Goal: Task Accomplishment & Management: Complete application form

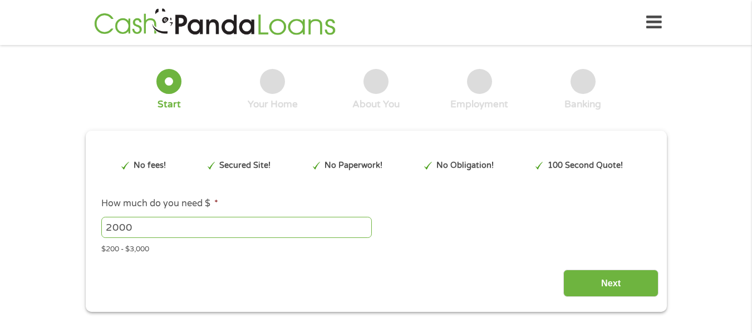
type input "Cj0KCQjwzt_FBhCEARIsAJGFWVlFdy5dIlZhwqqsXkdHvhK2uE5EtoH7Kjkz5T3KJdxL8RtEQ3qC9sE…"
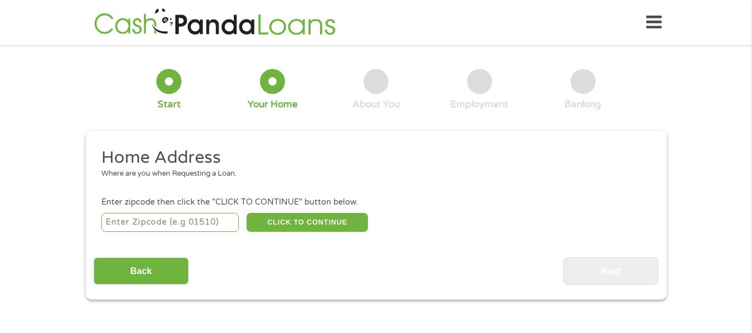
click at [139, 227] on input "number" at bounding box center [169, 222] width 137 height 19
type input "29456"
click at [273, 228] on button "CLICK TO CONTINUE" at bounding box center [307, 222] width 121 height 19
type input "29456"
type input "[PERSON_NAME]"
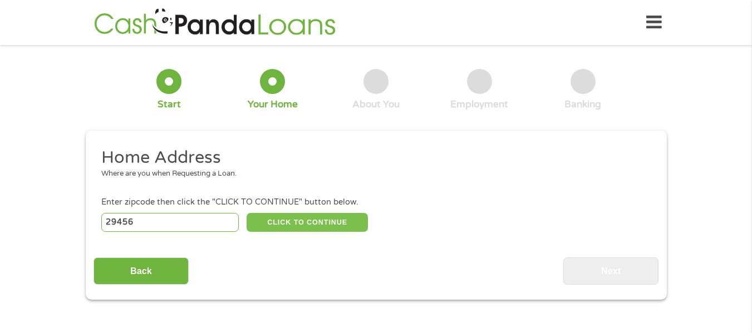
select select "[US_STATE]"
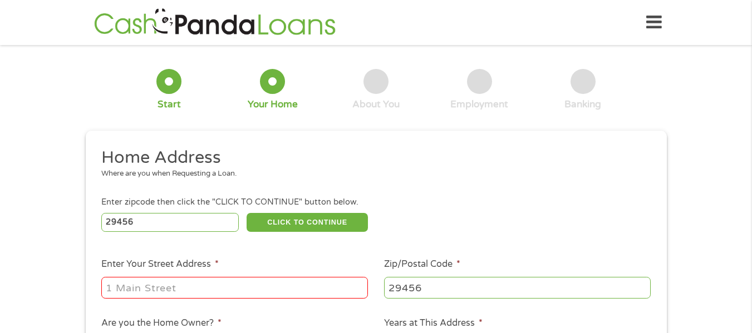
click at [319, 284] on input "Enter Your Street Address *" at bounding box center [234, 287] width 267 height 21
type input "[STREET_ADDRESS][PERSON_NAME][US_STATE]"
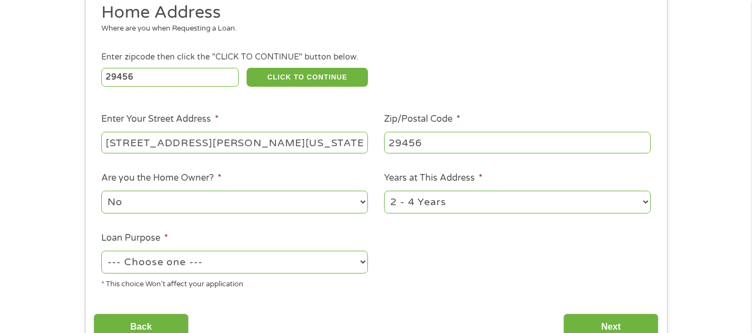
scroll to position [158, 0]
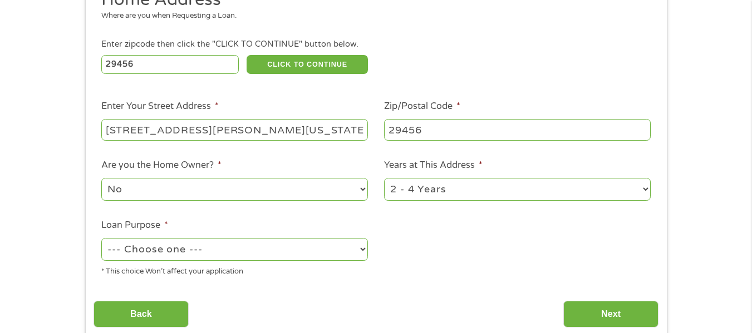
click at [247, 249] on select "--- Choose one --- Pay Bills Debt Consolidation Home Improvement Major Purchase…" at bounding box center [234, 249] width 267 height 23
select select "carloan"
click at [101, 238] on select "--- Choose one --- Pay Bills Debt Consolidation Home Improvement Major Purchase…" at bounding box center [234, 249] width 267 height 23
click at [599, 316] on input "Next" at bounding box center [610, 314] width 95 height 27
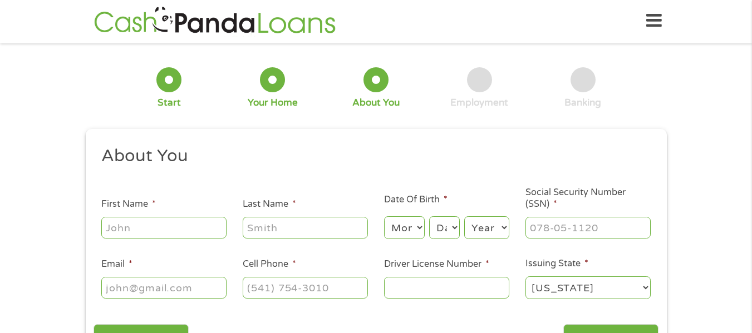
scroll to position [0, 0]
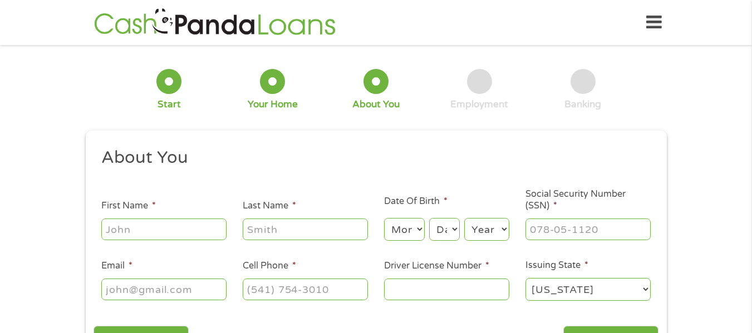
drag, startPoint x: 145, startPoint y: 248, endPoint x: 148, endPoint y: 233, distance: 14.6
click at [145, 247] on ul "About You This field is hidden when viewing the form Title * --- Choose one ---…" at bounding box center [376, 229] width 565 height 164
click at [149, 230] on input "First Name *" at bounding box center [163, 229] width 125 height 21
type input "Cheyenne"
type input "[PERSON_NAME]"
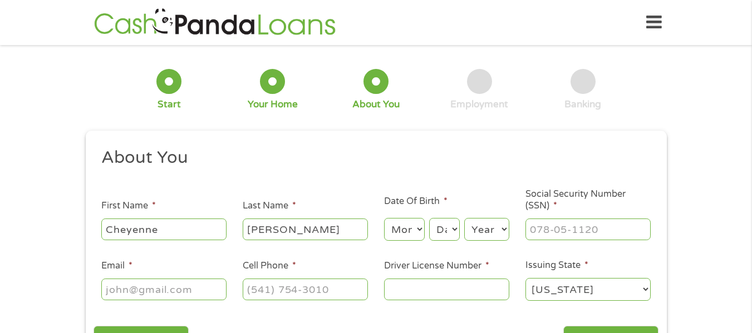
type input "[EMAIL_ADDRESS][DOMAIN_NAME]"
type input "[PHONE_NUMBER]"
click at [437, 287] on input "Driver License Number *" at bounding box center [446, 289] width 125 height 21
type input "103186037"
click at [571, 224] on input "___-__-____" at bounding box center [587, 229] width 125 height 21
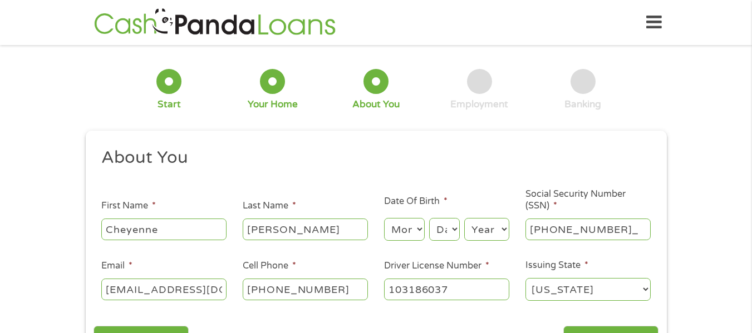
type input "250-97-9817"
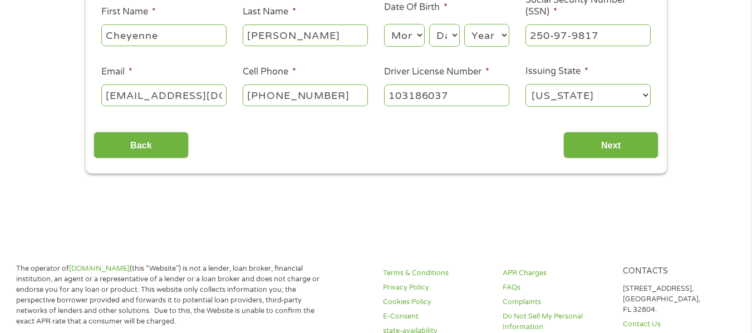
scroll to position [196, 0]
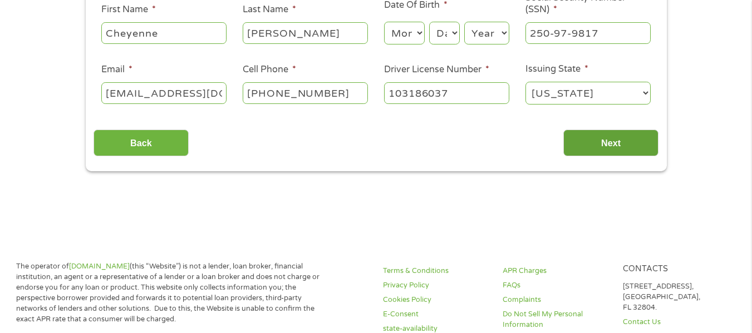
click at [626, 140] on input "Next" at bounding box center [610, 143] width 95 height 27
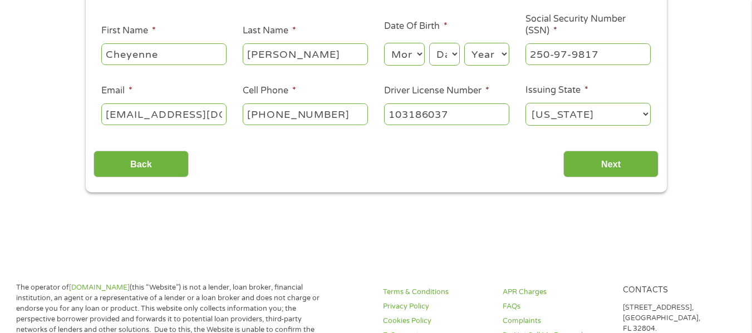
scroll to position [178, 0]
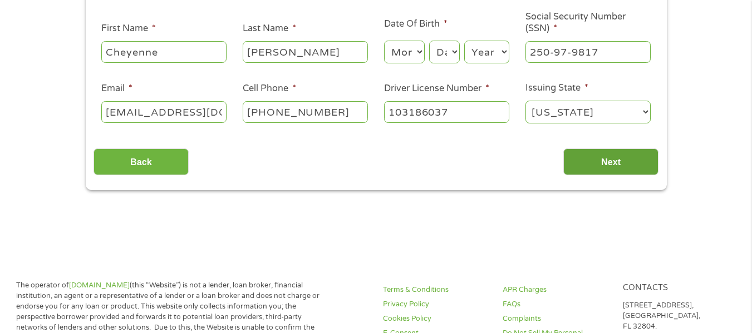
click at [648, 163] on input "Next" at bounding box center [610, 162] width 95 height 27
drag, startPoint x: 751, startPoint y: 115, endPoint x: 759, endPoint y: 87, distance: 28.8
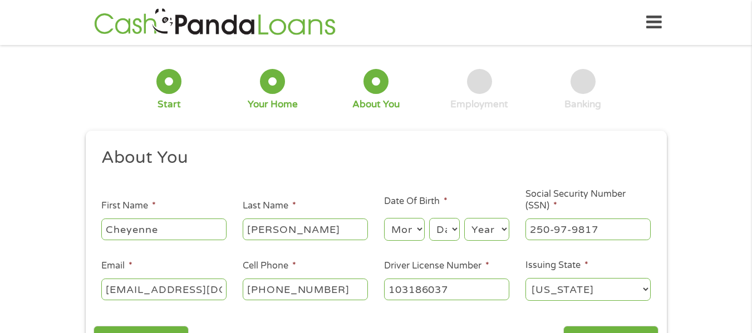
scroll to position [171, 0]
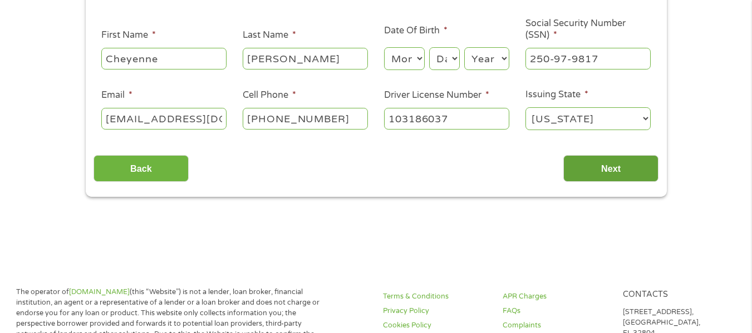
click at [589, 169] on input "Next" at bounding box center [610, 168] width 95 height 27
click at [328, 53] on input "[PERSON_NAME]" at bounding box center [305, 58] width 125 height 21
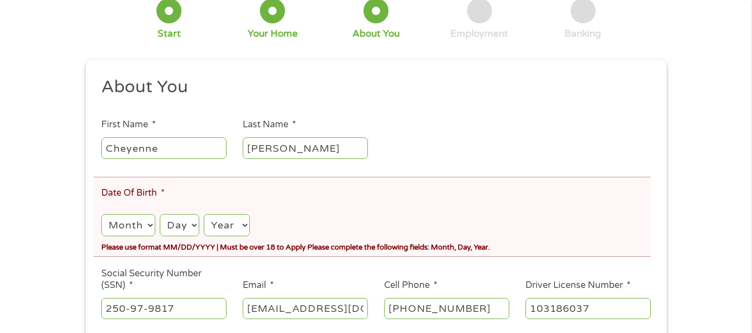
scroll to position [125, 0]
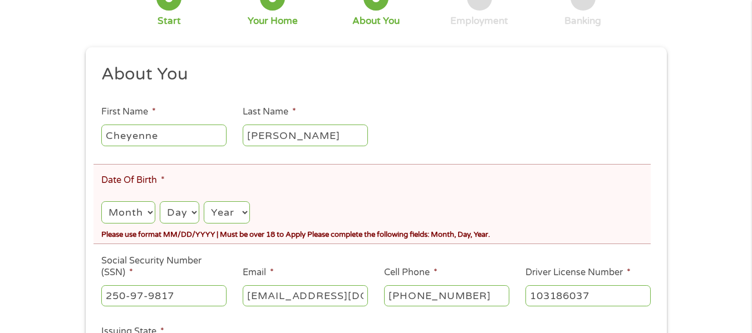
click at [139, 220] on select "Month 1 2 3 4 5 6 7 8 9 10 11 12" at bounding box center [127, 212] width 53 height 23
select select "10"
click at [101, 201] on select "Month 1 2 3 4 5 6 7 8 9 10 11 12" at bounding box center [127, 212] width 53 height 23
click at [180, 208] on select "Day 1 2 3 4 5 6 7 8 9 10 11 12 13 14 15 16 17 18 19 20 21 22 23 24 25 26 27 28 …" at bounding box center [180, 212] width 40 height 23
select select "30"
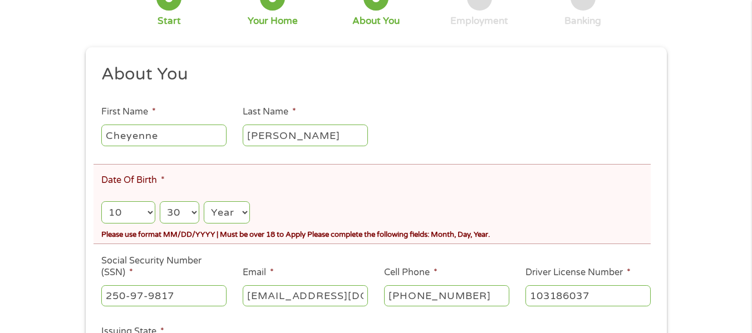
click at [217, 208] on select "Year [DATE] 2006 2005 2004 2003 2002 2001 2000 1999 1998 1997 1996 1995 1994 19…" at bounding box center [227, 212] width 46 height 23
select select "1995"
click at [204, 201] on select "Year [DATE] 2006 2005 2004 2003 2002 2001 2000 1999 1998 1997 1996 1995 1994 19…" at bounding box center [227, 212] width 46 height 23
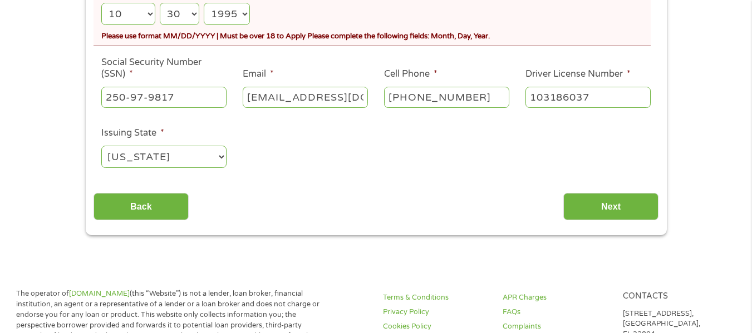
scroll to position [350, 0]
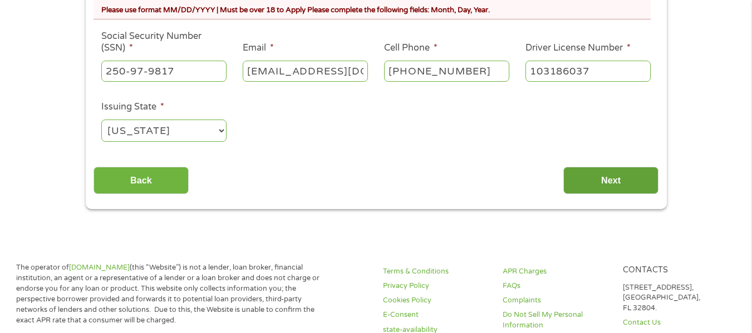
click at [645, 182] on input "Next" at bounding box center [610, 180] width 95 height 27
click at [628, 176] on input "Next" at bounding box center [610, 180] width 95 height 27
click at [611, 179] on input "Next" at bounding box center [610, 180] width 95 height 27
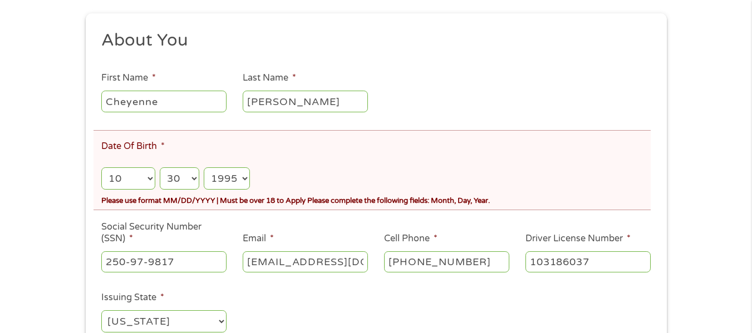
scroll to position [167, 0]
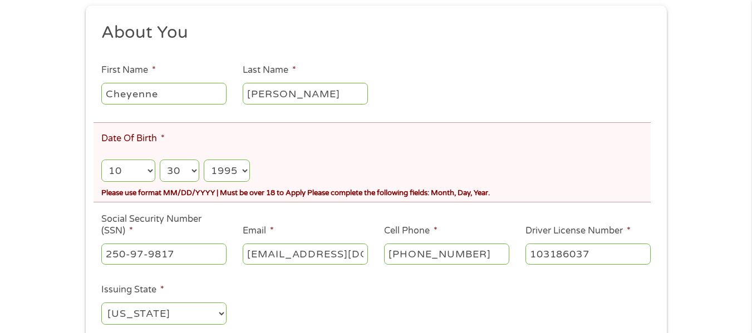
click at [189, 178] on select "Day 1 2 3 4 5 6 7 8 9 10 11 12 13 14 15 16 17 18 19 20 21 22 23 24 25 26 27 28 …" at bounding box center [180, 171] width 40 height 23
click at [160, 160] on select "Day 1 2 3 4 5 6 7 8 9 10 11 12 13 14 15 16 17 18 19 20 21 22 23 24 25 26 27 28 …" at bounding box center [180, 171] width 40 height 23
click at [147, 174] on select "Month 1 2 3 4 5 6 7 8 9 10 11 12" at bounding box center [127, 171] width 53 height 23
click at [101, 160] on select "Month 1 2 3 4 5 6 7 8 9 10 11 12" at bounding box center [127, 171] width 53 height 23
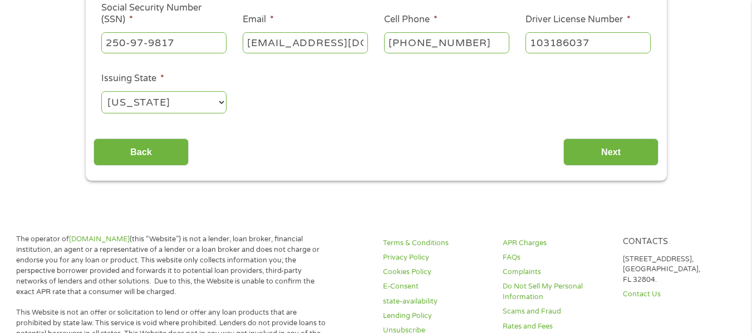
scroll to position [386, 0]
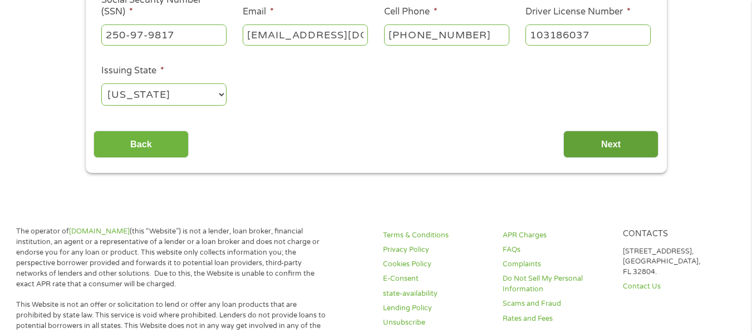
click at [589, 133] on input "Next" at bounding box center [610, 144] width 95 height 27
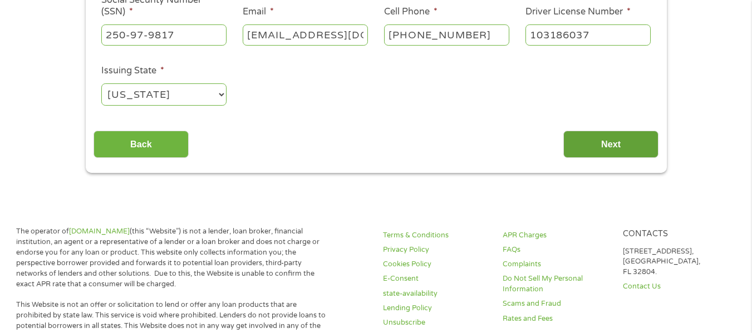
click at [589, 133] on input "Next" at bounding box center [610, 144] width 95 height 27
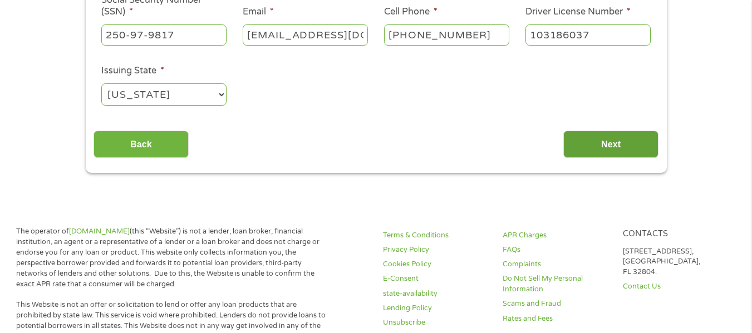
click at [589, 133] on input "Next" at bounding box center [610, 144] width 95 height 27
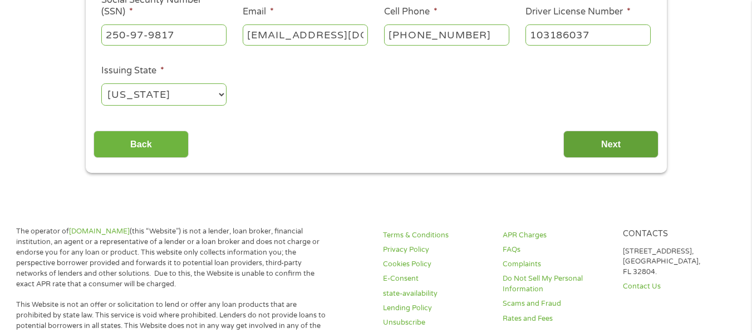
click at [589, 133] on input "Next" at bounding box center [610, 144] width 95 height 27
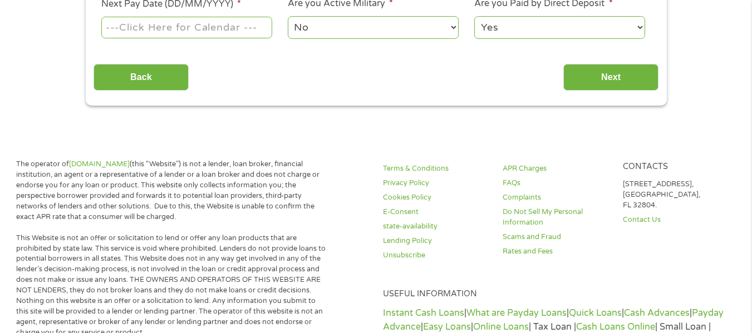
scroll to position [68, 0]
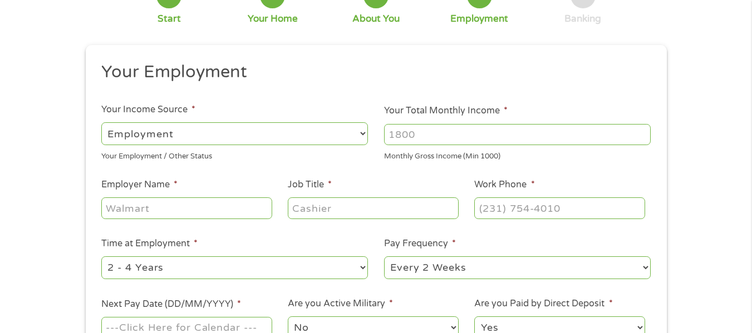
click at [589, 133] on section "1 Start 2 Your Home 3 About You 4 Employment 5 Banking 6 This field is hidden w…" at bounding box center [376, 198] width 752 height 463
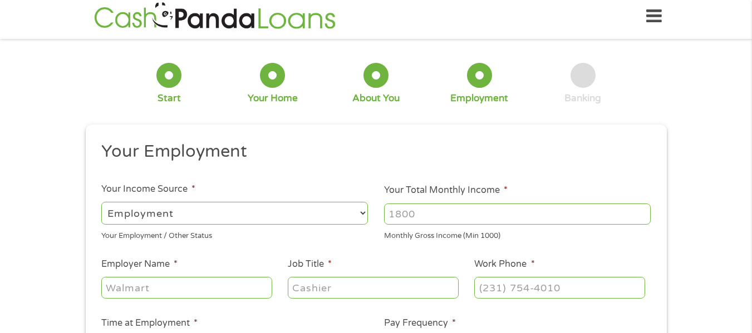
scroll to position [0, 0]
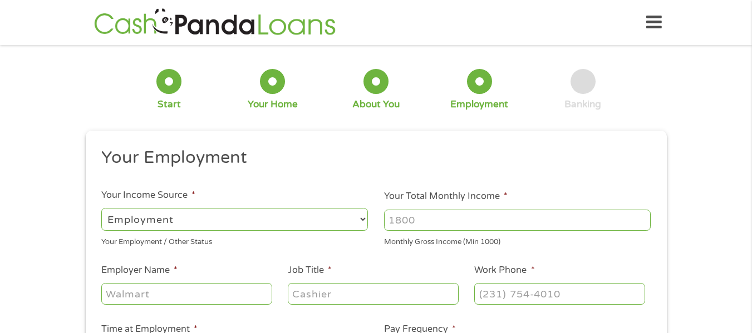
click at [495, 219] on input "Your Total Monthly Income *" at bounding box center [517, 220] width 267 height 21
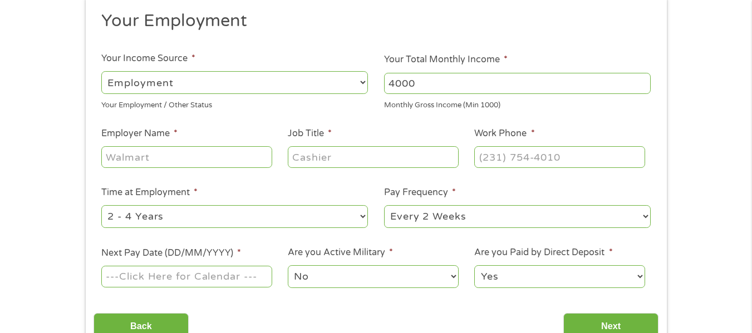
scroll to position [160, 0]
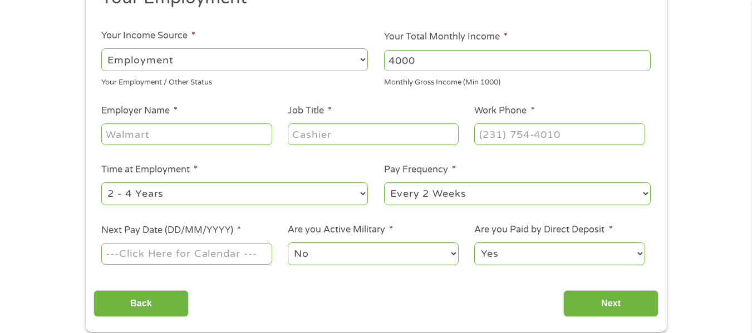
type input "4000"
click at [227, 126] on input "Employer Name *" at bounding box center [186, 134] width 170 height 21
type input "H"
type input "[PERSON_NAME]"
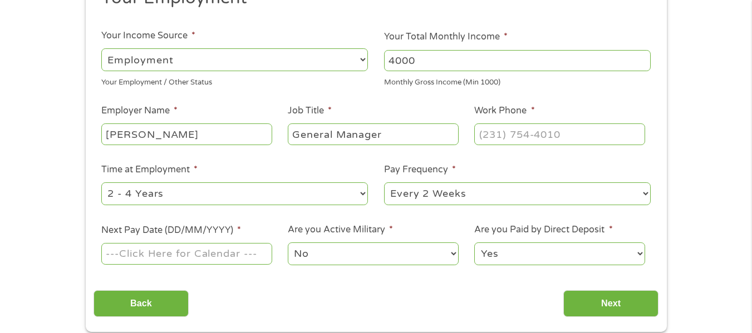
type input "General Manager"
type input "[PHONE_NUMBER]"
click at [244, 261] on input "Next Pay Date (DD/MM/YYYY) *" at bounding box center [186, 253] width 170 height 21
click at [247, 256] on input "Next Pay Date (DD/MM/YYYY) *" at bounding box center [186, 253] width 170 height 21
click at [207, 249] on input "Next Pay Date (DD/MM/YYYY) *" at bounding box center [186, 253] width 170 height 21
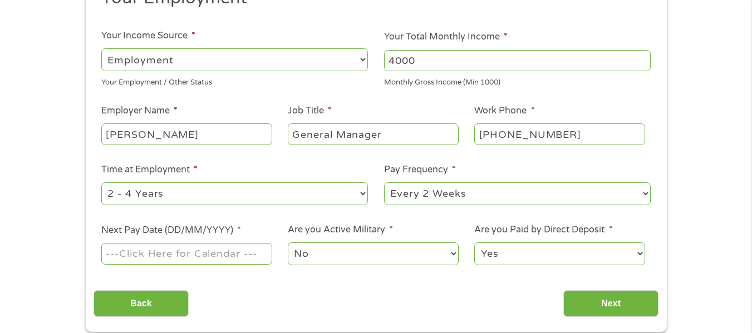
click at [248, 252] on input "Next Pay Date (DD/MM/YYYY) *" at bounding box center [186, 253] width 170 height 21
click at [608, 301] on input "Next" at bounding box center [610, 304] width 95 height 27
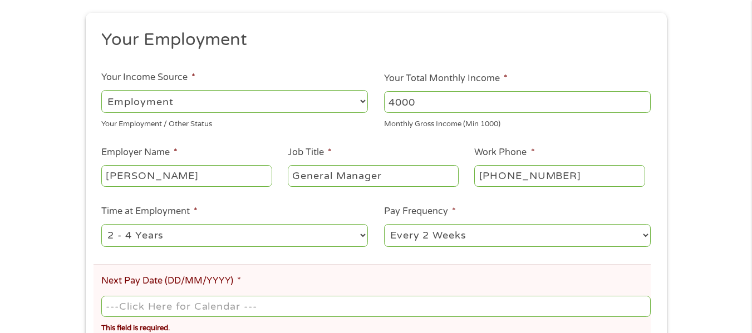
scroll to position [2, 0]
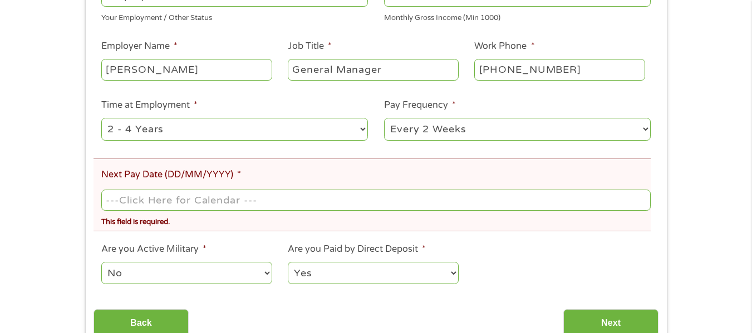
scroll to position [380, 0]
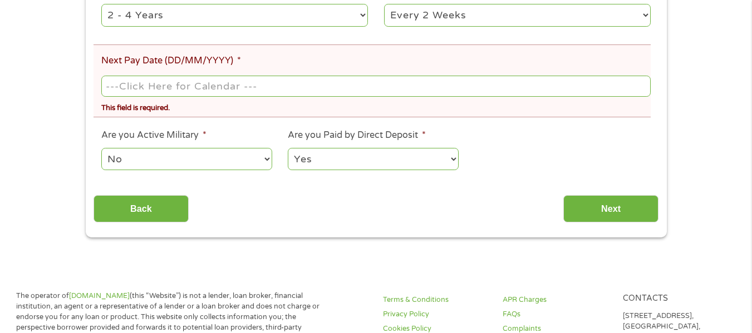
click at [259, 94] on input "Next Pay Date (DD/MM/YYYY) *" at bounding box center [375, 86] width 549 height 21
click at [547, 70] on li "Next Pay Date (DD/MM/YYYY) * This field is required." at bounding box center [372, 81] width 557 height 73
click at [538, 97] on div at bounding box center [375, 86] width 549 height 26
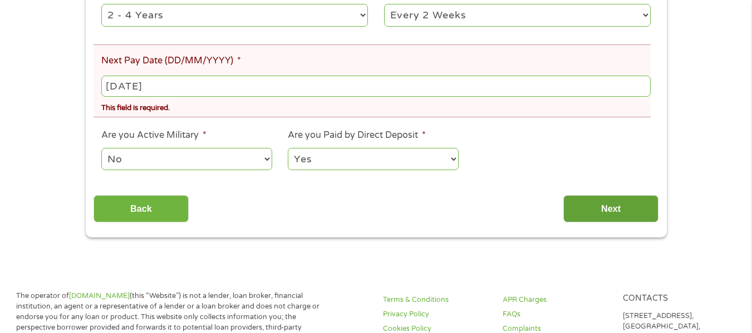
type input "[DATE]"
click at [585, 198] on input "Next" at bounding box center [610, 208] width 95 height 27
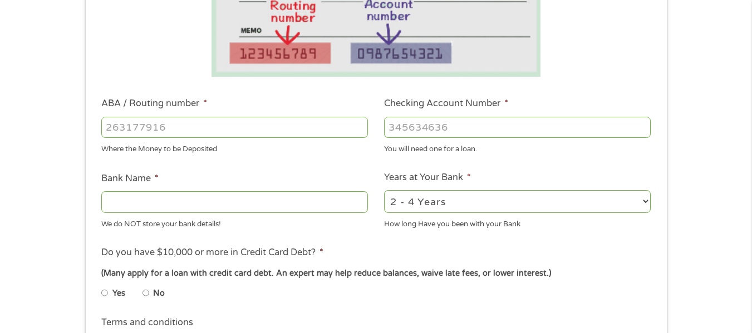
scroll to position [269, 0]
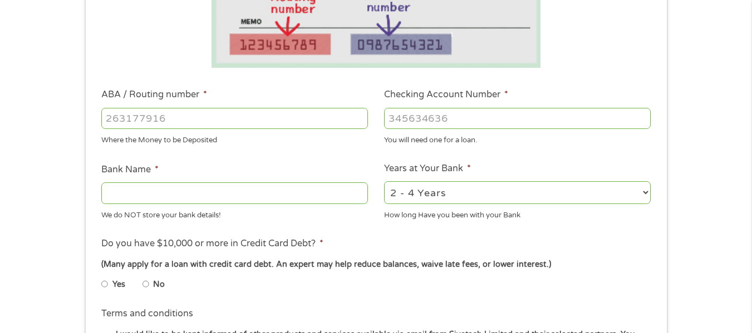
click at [298, 122] on input "ABA / Routing number *" at bounding box center [234, 118] width 267 height 21
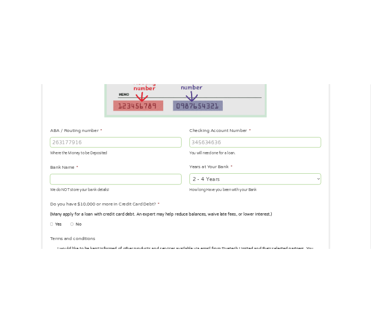
scroll to position [271, 0]
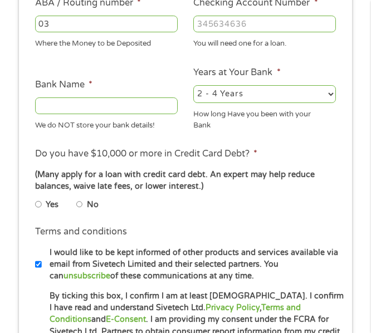
type input "0"
type input "063114030"
type input "CENTERSTATE BANK OF [US_STATE] NA"
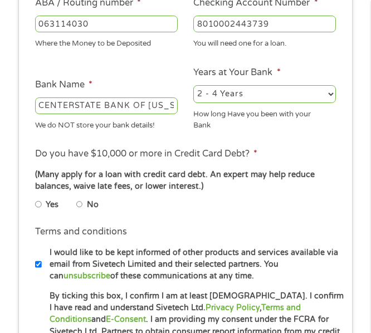
type input "8010002443739"
click at [86, 204] on li "No" at bounding box center [96, 203] width 40 height 17
click at [79, 205] on input "No" at bounding box center [79, 204] width 7 height 13
radio input "true"
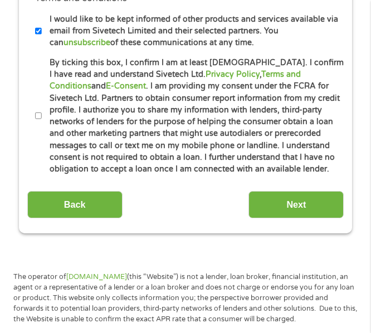
scroll to position [512, 0]
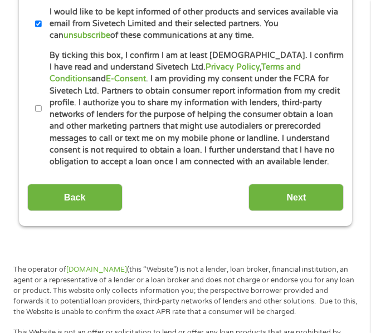
click at [38, 107] on input "By ticking this box, I confirm I am at least [DEMOGRAPHIC_DATA]. I confirm I ha…" at bounding box center [38, 108] width 7 height 13
checkbox input "true"
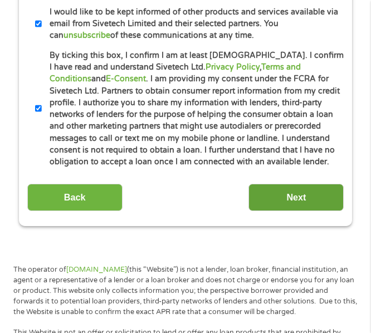
click at [287, 188] on input "Next" at bounding box center [295, 197] width 95 height 27
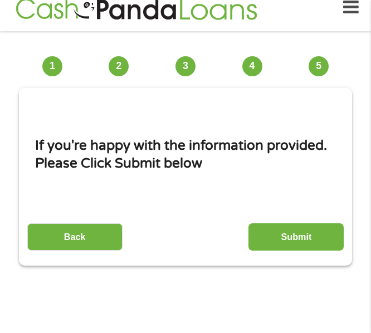
scroll to position [8, 0]
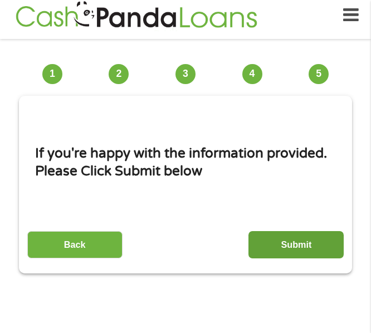
click at [301, 237] on input "Submit" at bounding box center [295, 244] width 95 height 27
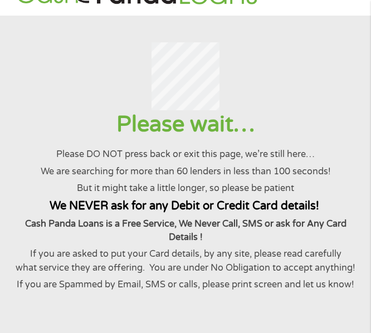
scroll to position [0, 0]
